Goal: Find specific page/section: Find specific page/section

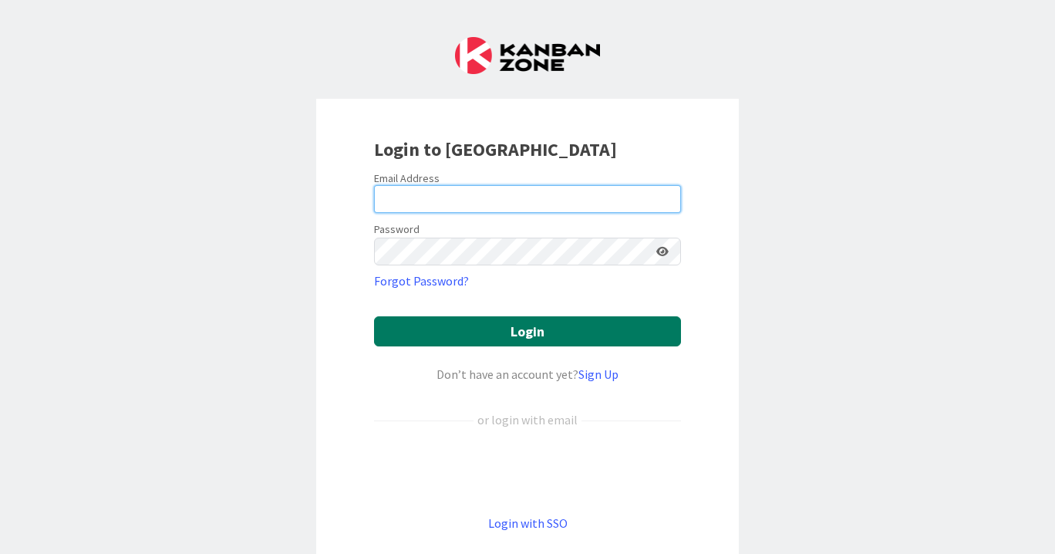
type input "[PERSON_NAME][EMAIL_ADDRESS][DOMAIN_NAME]"
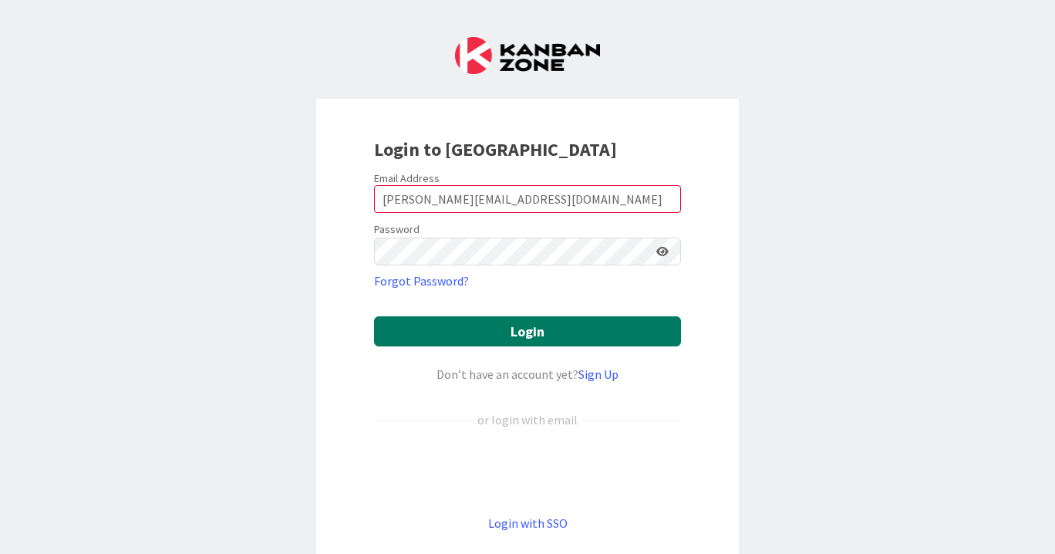
click at [501, 325] on button "Login" at bounding box center [527, 331] width 307 height 30
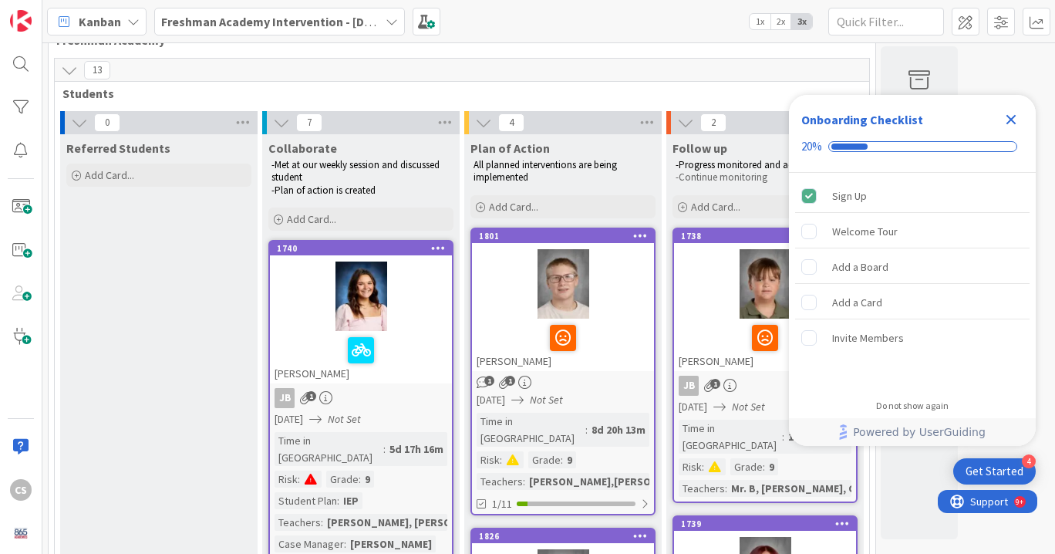
click at [311, 30] on span "Freshman Academy Intervention - [DATE]-[DATE]" at bounding box center [270, 21] width 218 height 19
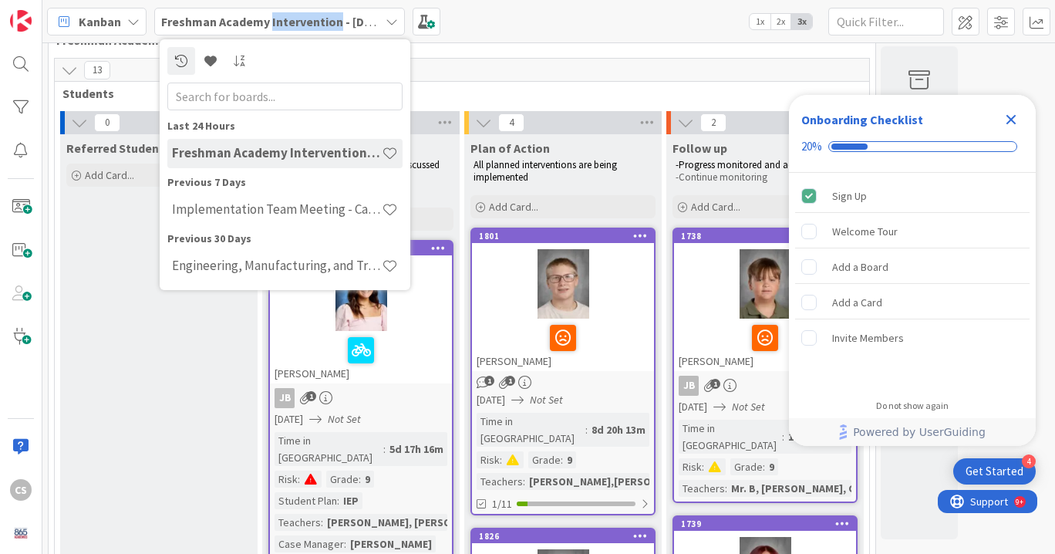
click at [311, 30] on span "Freshman Academy Intervention - [DATE]-[DATE]" at bounding box center [270, 21] width 218 height 19
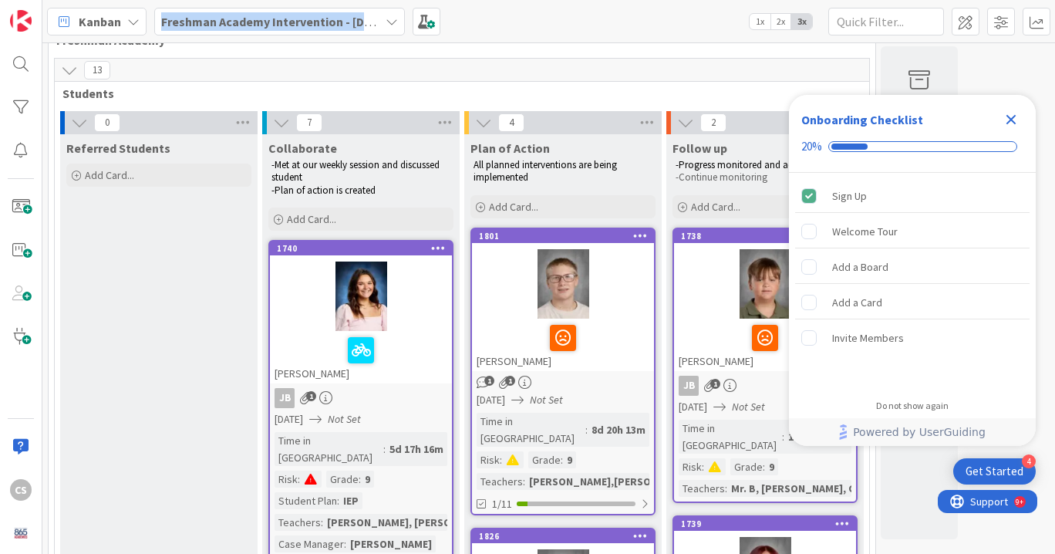
click at [311, 30] on span "Freshman Academy Intervention - [DATE]-[DATE]" at bounding box center [270, 21] width 218 height 19
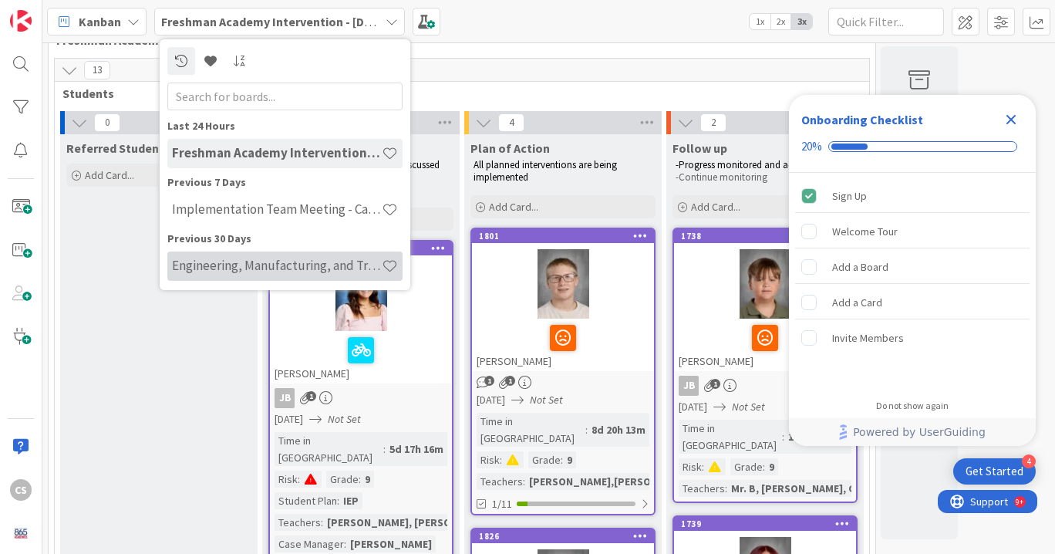
click at [315, 262] on h4 "Engineering, Manufacturing, and Transportation" at bounding box center [277, 265] width 210 height 15
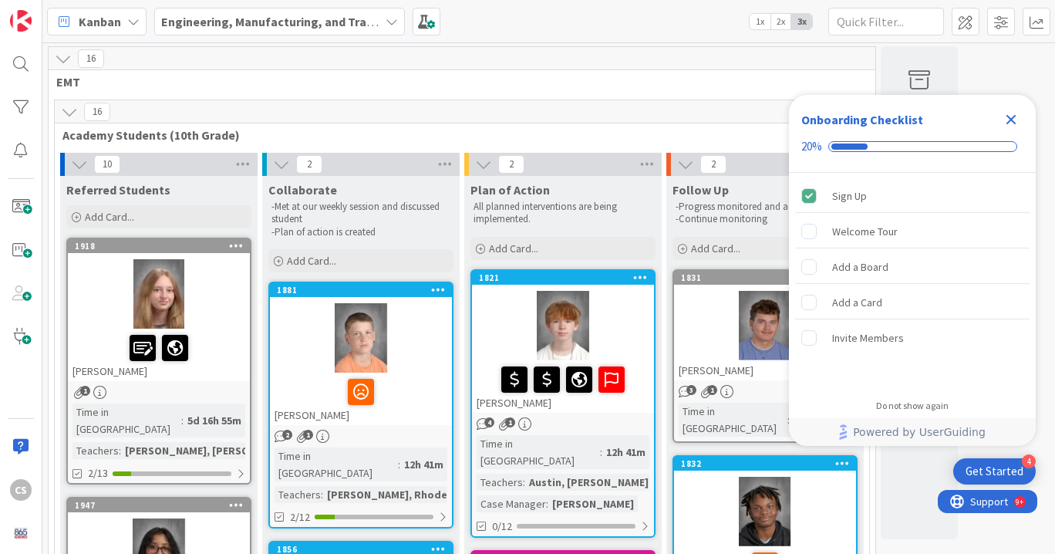
click at [1011, 116] on icon "Close Checklist" at bounding box center [1011, 119] width 19 height 19
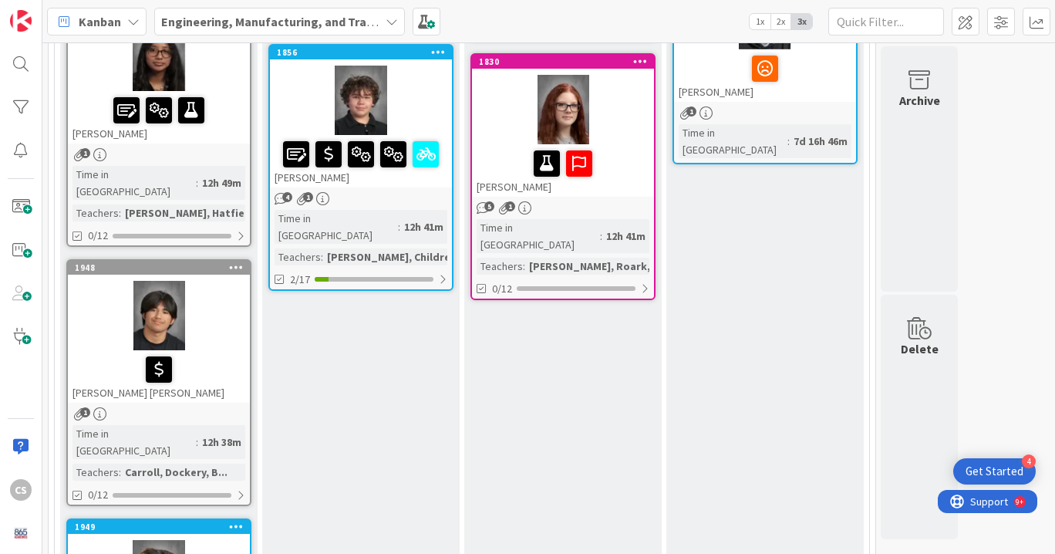
scroll to position [498, 0]
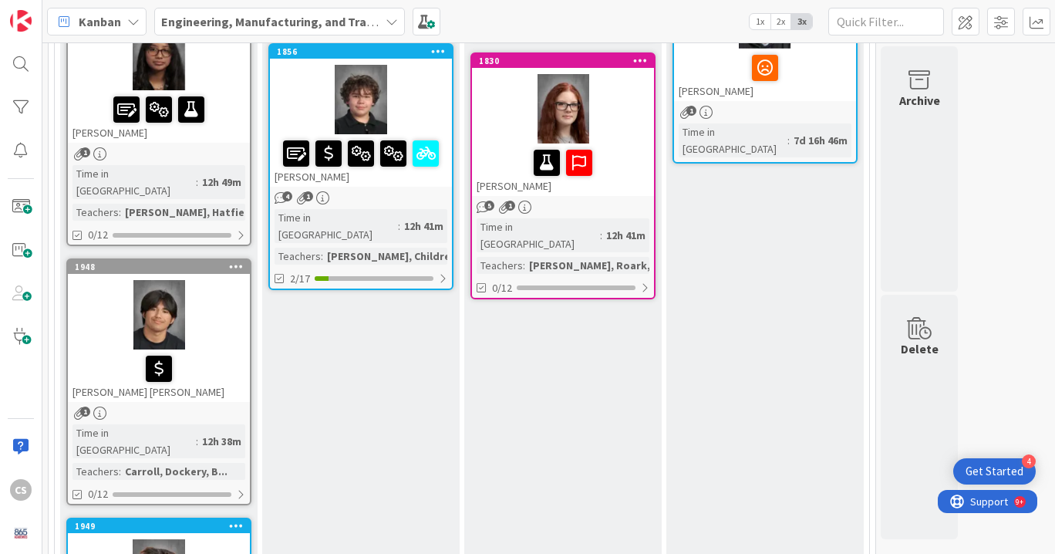
click at [175, 387] on link "1948 [PERSON_NAME] [PERSON_NAME] 1 Time in [GEOGRAPHIC_DATA] : 12h 38m Teachers…" at bounding box center [158, 381] width 185 height 247
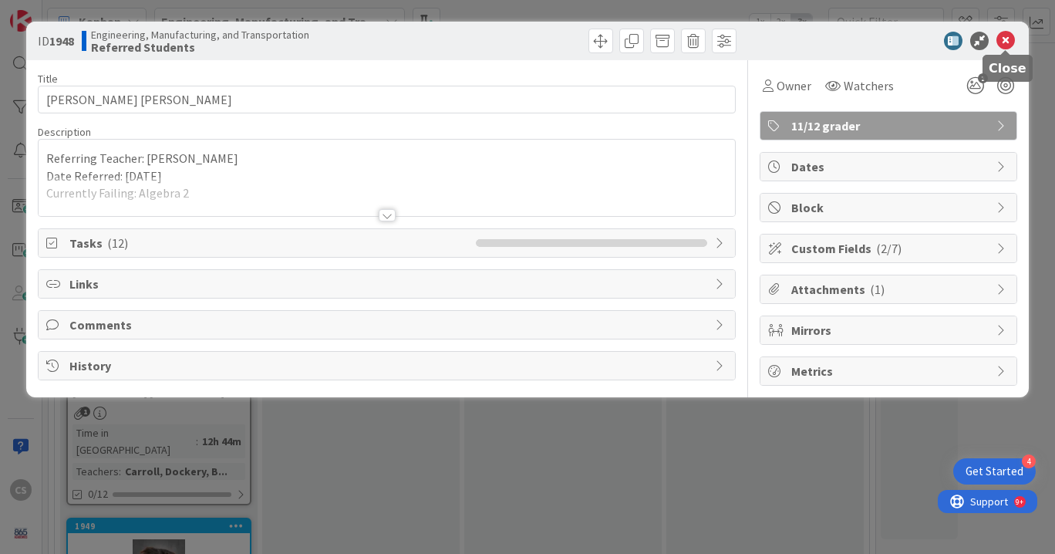
click at [1014, 42] on icon at bounding box center [1006, 41] width 19 height 19
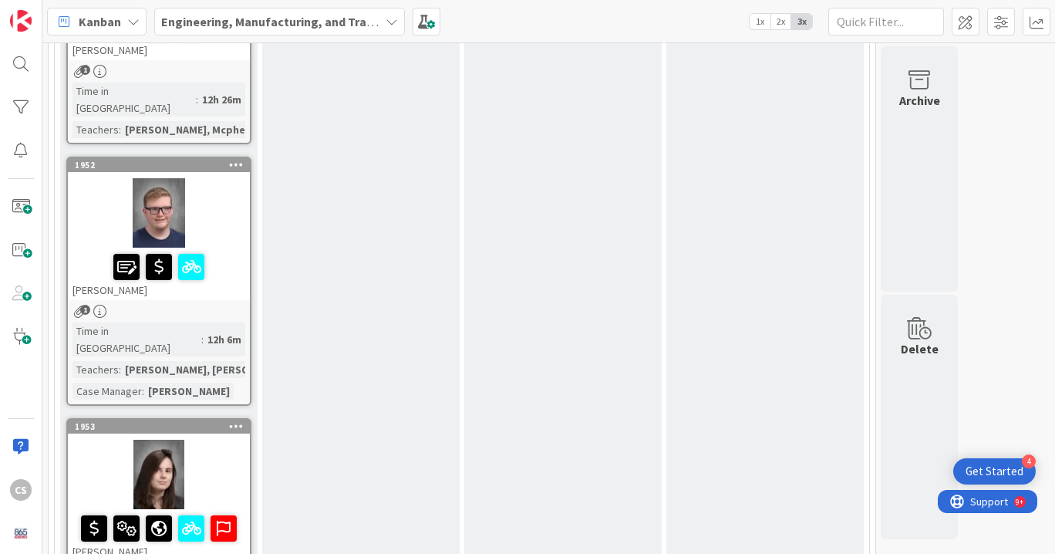
scroll to position [1378, 0]
